Goal: Use online tool/utility: Utilize a website feature to perform a specific function

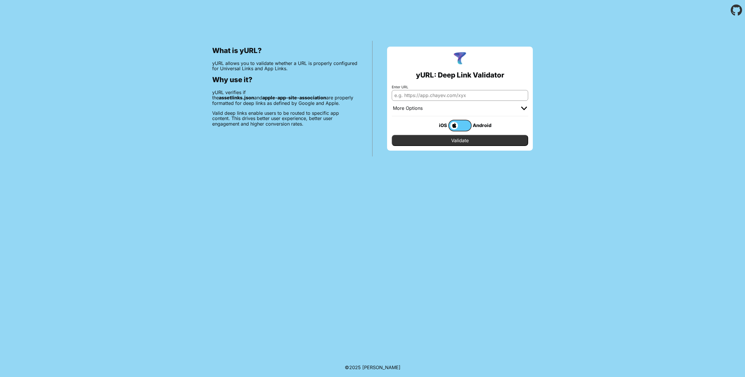
click at [433, 95] on input "Enter URL" at bounding box center [460, 95] width 136 height 10
paste input "[DOMAIN_NAME]"
type input "[DOMAIN_NAME]"
click at [445, 142] on input "Validate" at bounding box center [460, 140] width 136 height 11
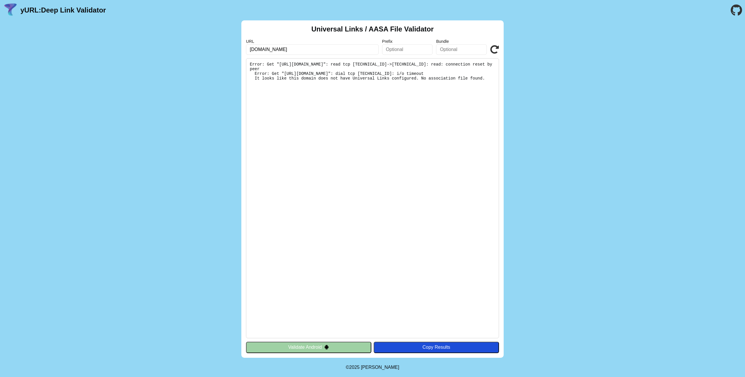
click at [349, 82] on pre "Error: Get "[URL][DOMAIN_NAME]": read tcp [TECHNICAL_ID]->[TECHNICAL_ID]: read:…" at bounding box center [372, 198] width 253 height 280
drag, startPoint x: 284, startPoint y: 74, endPoint x: 432, endPoint y: 74, distance: 147.5
click at [432, 74] on pre "Error: Get "[URL][DOMAIN_NAME]": read tcp [TECHNICAL_ID]->[TECHNICAL_ID]: read:…" at bounding box center [372, 198] width 253 height 280
copy pre "[URL][DOMAIN_NAME]"
click at [283, 64] on pre "Error: Get "[URL][DOMAIN_NAME]": read tcp [TECHNICAL_ID]->[TECHNICAL_ID]: read:…" at bounding box center [372, 198] width 253 height 280
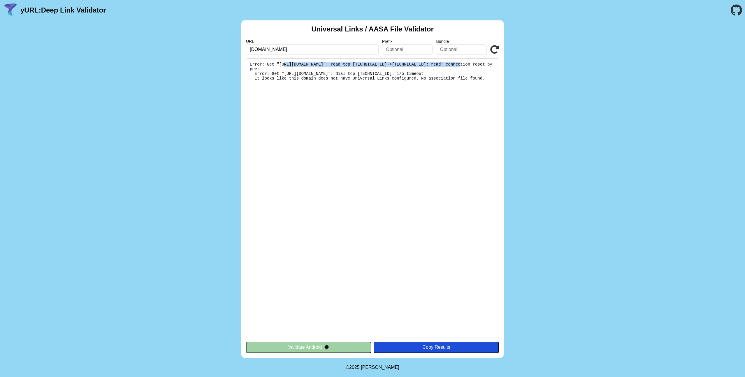
copy pre "[URL][DOMAIN_NAME]"
drag, startPoint x: 284, startPoint y: 64, endPoint x: 460, endPoint y: 66, distance: 176.1
click at [460, 66] on pre "Error: Get "[URL][DOMAIN_NAME]": read tcp [TECHNICAL_ID]->[TECHNICAL_ID]: read:…" at bounding box center [372, 198] width 253 height 280
click at [383, 98] on pre "Error: Get "[URL][DOMAIN_NAME]": read tcp [TECHNICAL_ID]->[TECHNICAL_ID]: read:…" at bounding box center [372, 198] width 253 height 280
drag, startPoint x: 349, startPoint y: 69, endPoint x: 422, endPoint y: 68, distance: 73.8
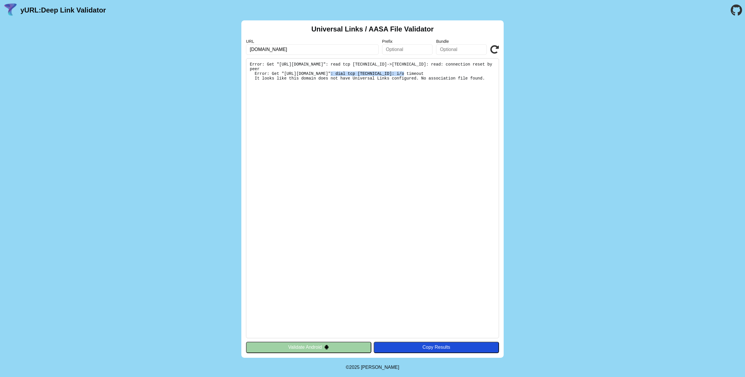
click at [422, 68] on pre "Error: Get "[URL][DOMAIN_NAME]": read tcp [TECHNICAL_ID]->[TECHNICAL_ID]: read:…" at bounding box center [372, 198] width 253 height 280
copy pre "read: connection reset by peer"
